Goal: Task Accomplishment & Management: Manage account settings

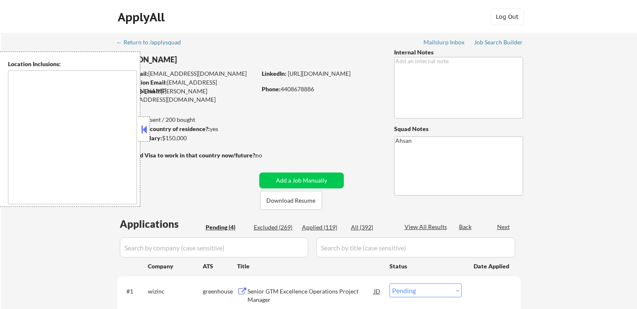
select select ""pending""
type textarea "[GEOGRAPHIC_DATA], [GEOGRAPHIC_DATA] [GEOGRAPHIC_DATA], [GEOGRAPHIC_DATA] [GEOG…"
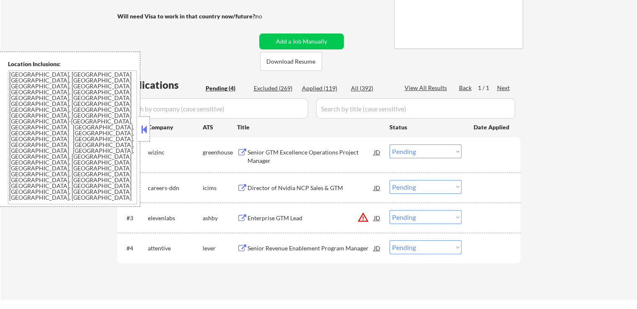
scroll to position [210, 0]
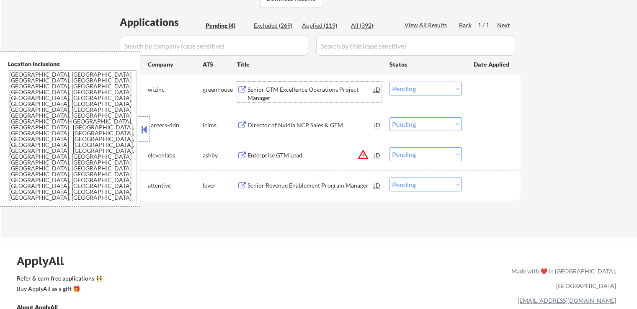
click at [268, 93] on div "Senior GTM Excellence Operations Project Manager" at bounding box center [311, 93] width 127 height 16
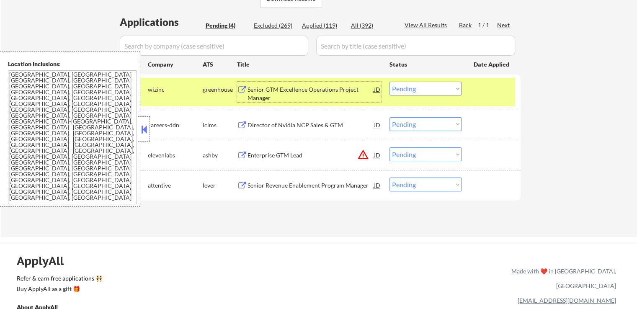
click at [253, 124] on div "Director of Nvidia NCP Sales & GTM" at bounding box center [311, 125] width 127 height 8
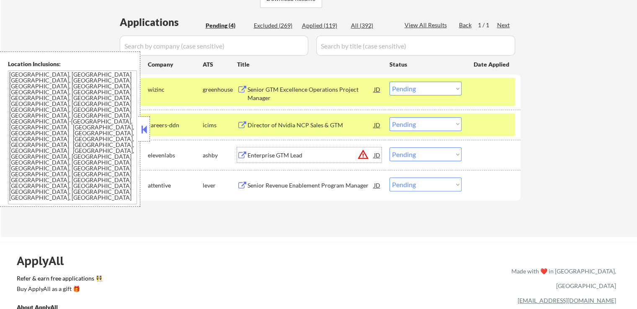
click at [265, 153] on div "Enterprise GTM Lead" at bounding box center [311, 155] width 127 height 8
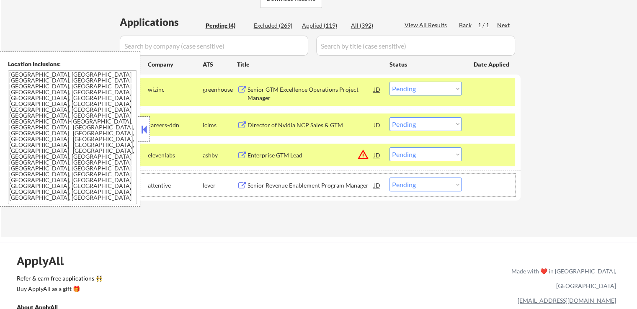
click at [262, 194] on div "#4 attentive lever Senior Revenue Enablement Program Manager JD Choose an optio…" at bounding box center [318, 185] width 396 height 23
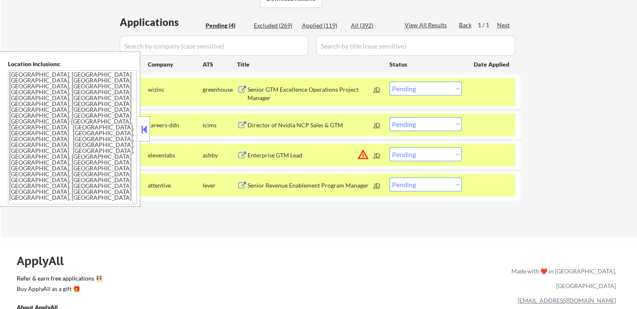
click at [263, 184] on div "Senior Revenue Enablement Program Manager" at bounding box center [311, 185] width 127 height 8
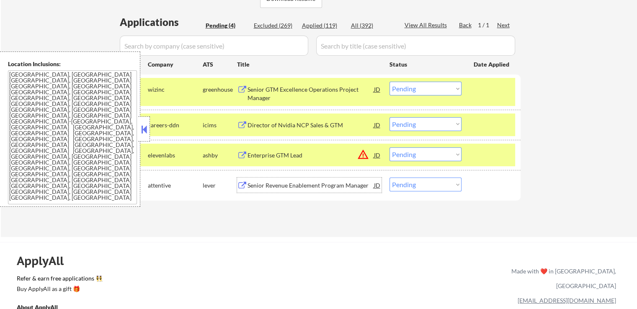
click at [420, 87] on select "Choose an option... Pending Applied Excluded (Questions) Excluded (Expired) Exc…" at bounding box center [426, 89] width 72 height 14
click at [390, 82] on select "Choose an option... Pending Applied Excluded (Questions) Excluded (Expired) Exc…" at bounding box center [426, 89] width 72 height 14
select select ""pending""
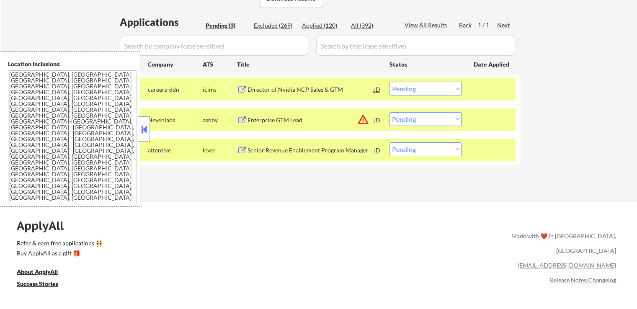
drag, startPoint x: 417, startPoint y: 117, endPoint x: 418, endPoint y: 124, distance: 7.6
click at [418, 117] on select "Choose an option... Pending Applied Excluded (Questions) Excluded (Expired) Exc…" at bounding box center [426, 119] width 72 height 14
click at [390, 112] on select "Choose an option... Pending Applied Excluded (Questions) Excluded (Expired) Exc…" at bounding box center [426, 119] width 72 height 14
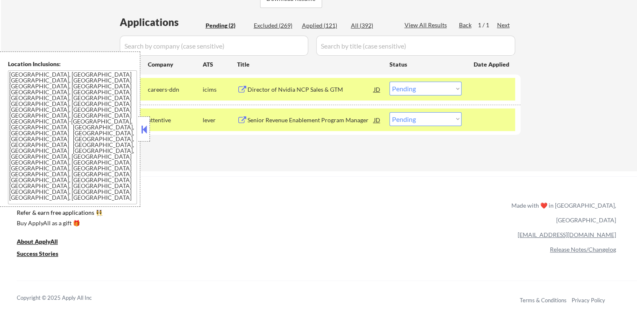
click at [418, 121] on select "Choose an option... Pending Applied Excluded (Questions) Excluded (Expired) Exc…" at bounding box center [426, 119] width 72 height 14
select select ""excluded__salary_""
click at [390, 112] on select "Choose an option... Pending Applied Excluded (Questions) Excluded (Expired) Exc…" at bounding box center [426, 119] width 72 height 14
click at [390, 173] on div "← Return to /applysquad Mailslurp Inbox Job Search Builder [PERSON_NAME] User E…" at bounding box center [318, 195] width 637 height 810
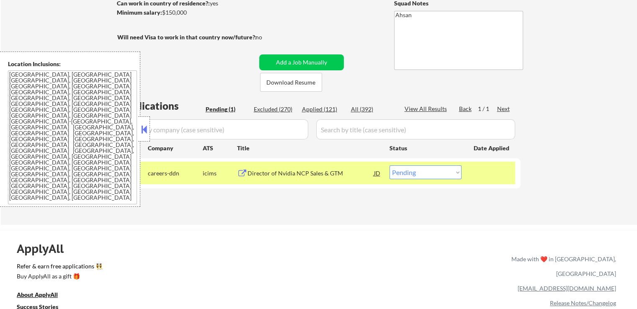
scroll to position [42, 0]
